Goal: Navigation & Orientation: Go to known website

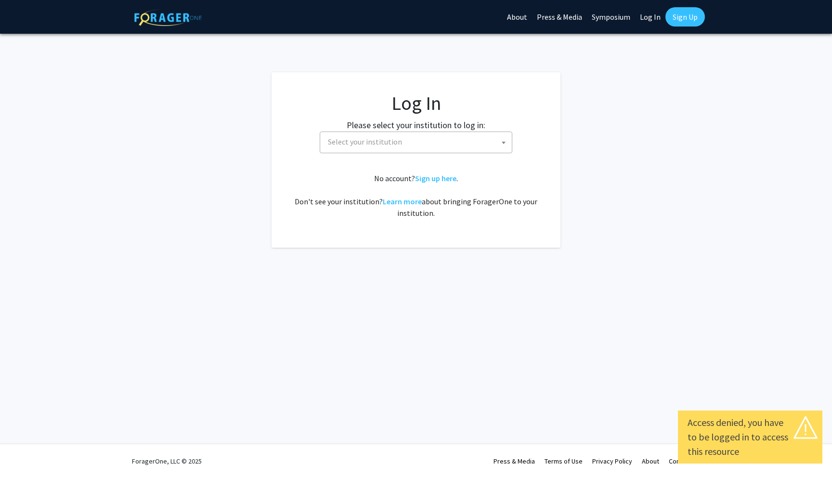
select select
